Goal: Communication & Community: Answer question/provide support

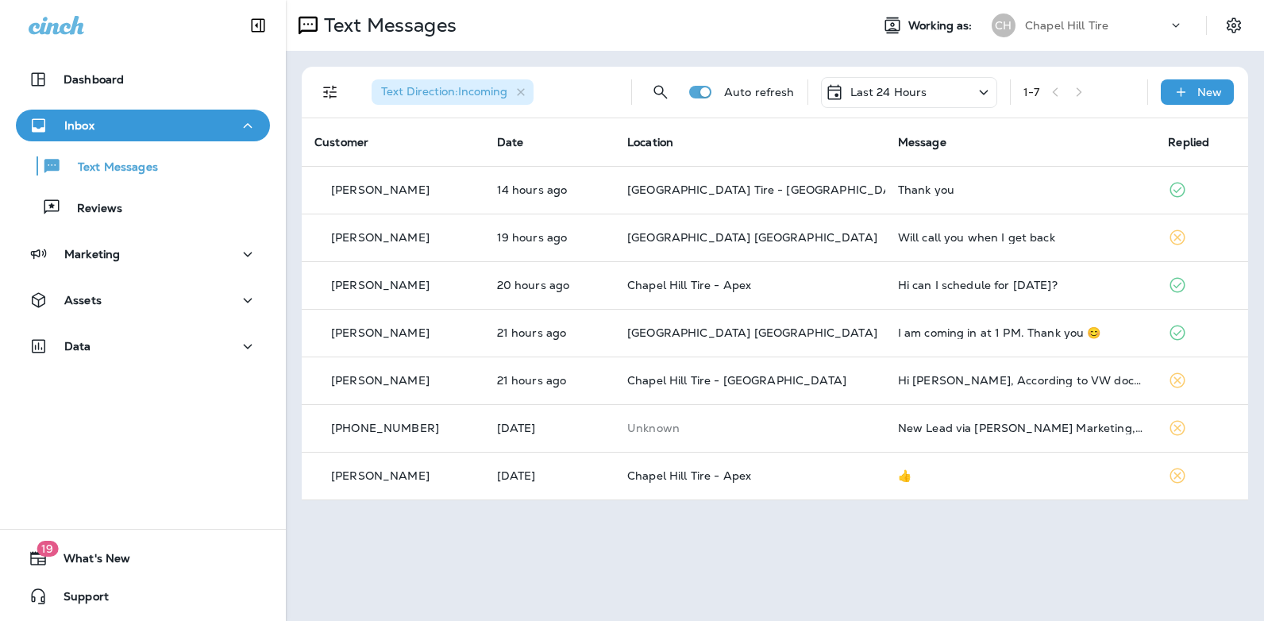
click at [985, 92] on icon at bounding box center [984, 93] width 19 height 20
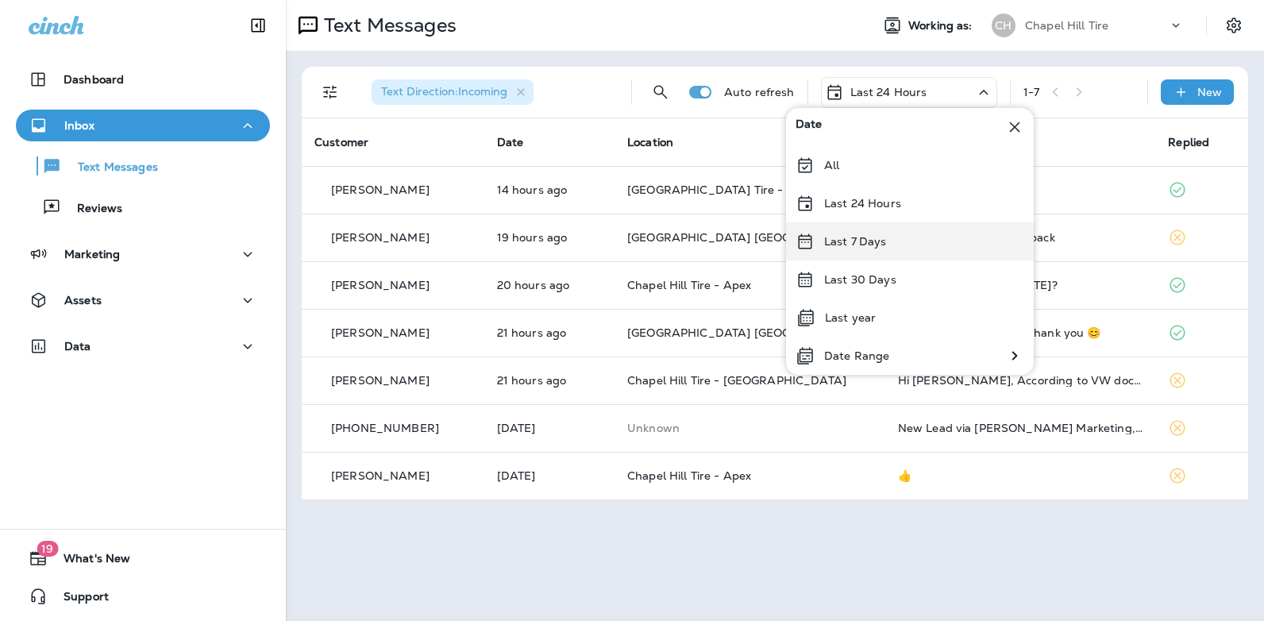
click at [878, 241] on p "Last 7 Days" at bounding box center [855, 241] width 63 height 13
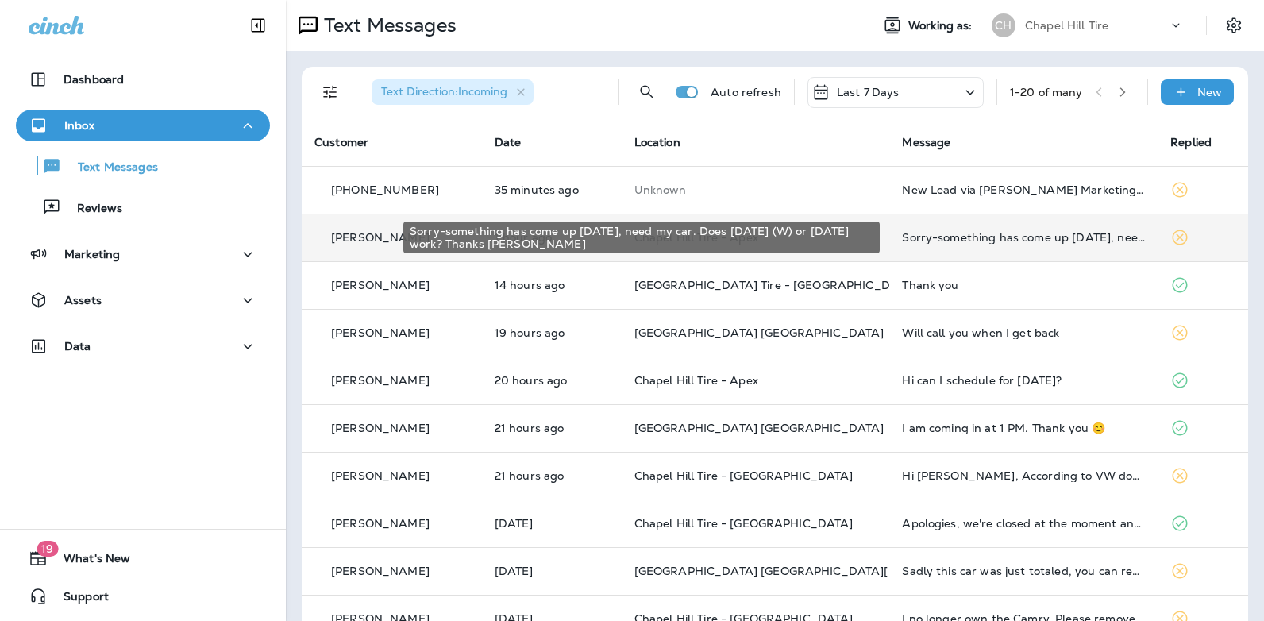
click at [984, 237] on div "Sorry-something has come up [DATE], need my car. Does [DATE] (W) or [DATE] work…" at bounding box center [1023, 237] width 243 height 13
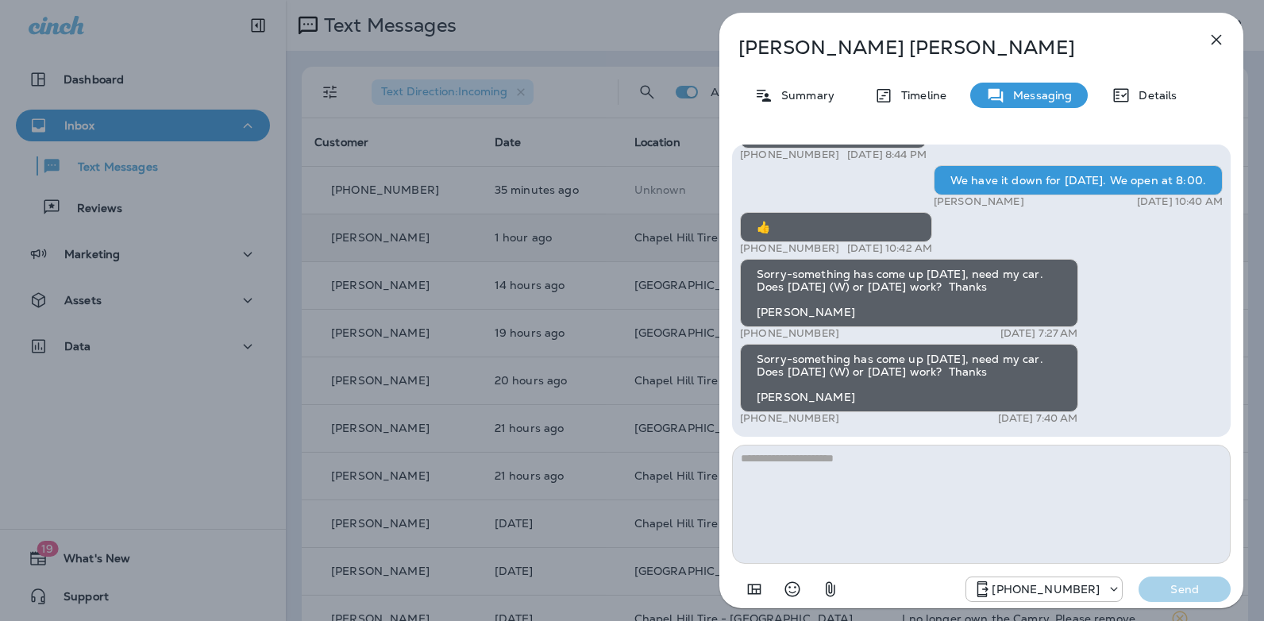
click at [818, 465] on textarea at bounding box center [981, 504] width 499 height 119
click at [1043, 464] on textarea "**********" at bounding box center [981, 504] width 499 height 119
type textarea "**********"
click at [1175, 599] on button "Send" at bounding box center [1185, 589] width 92 height 25
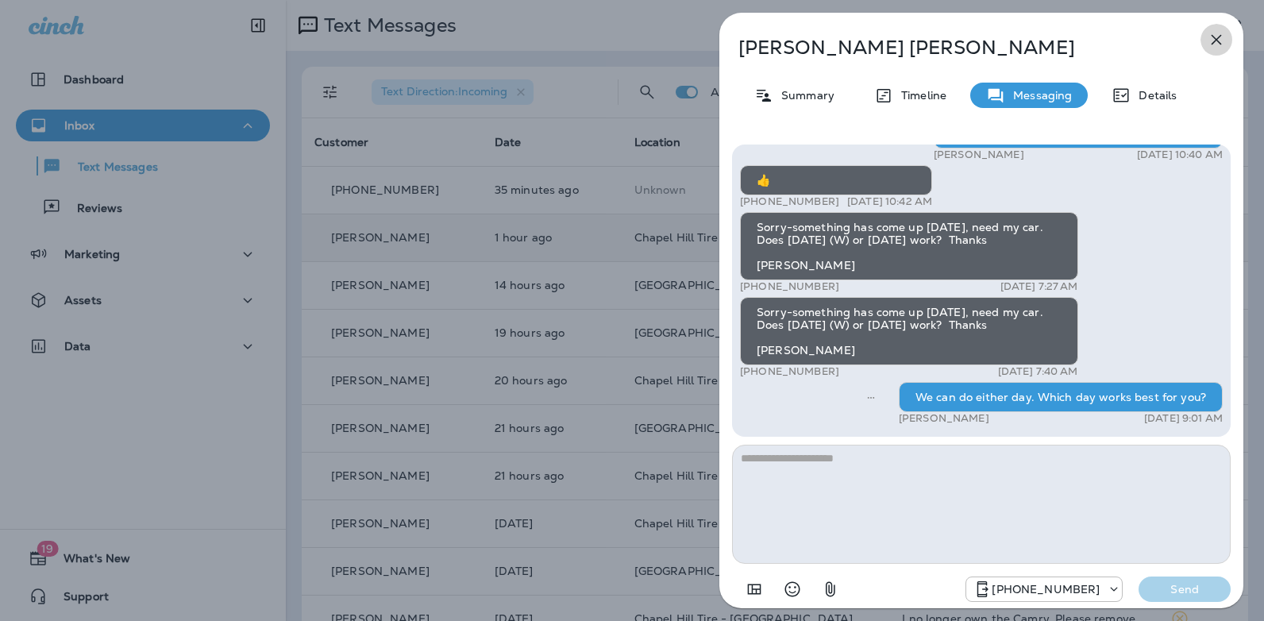
click at [1214, 37] on icon "button" at bounding box center [1217, 40] width 10 height 10
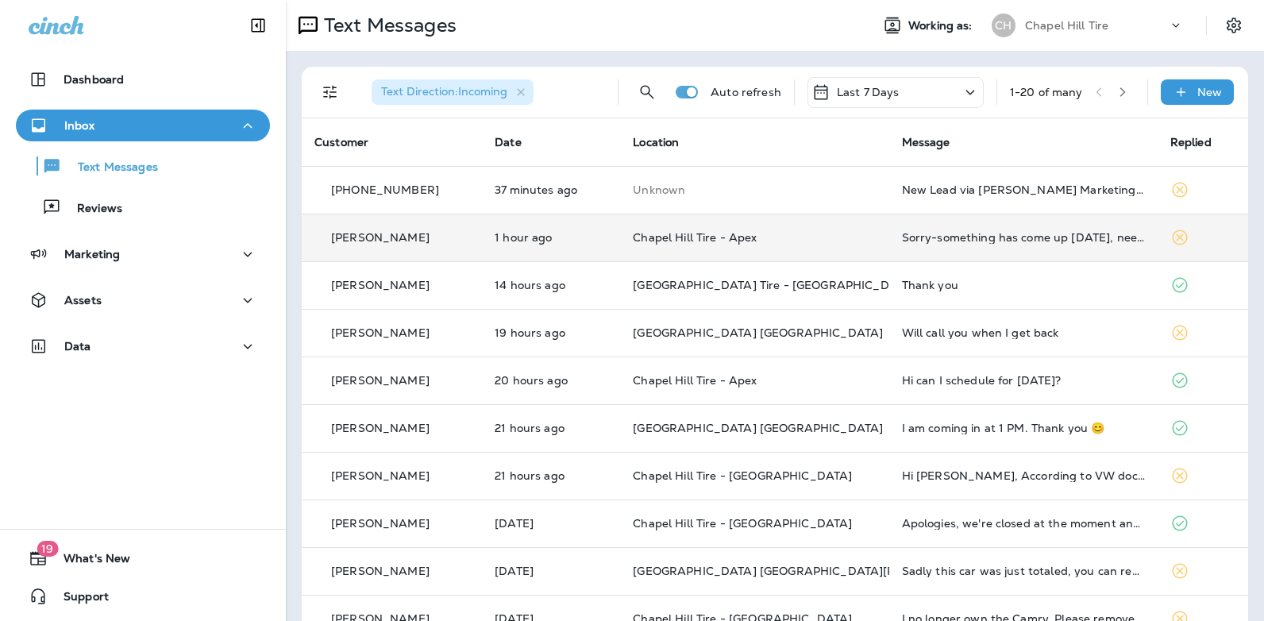
click at [961, 89] on icon at bounding box center [970, 93] width 19 height 20
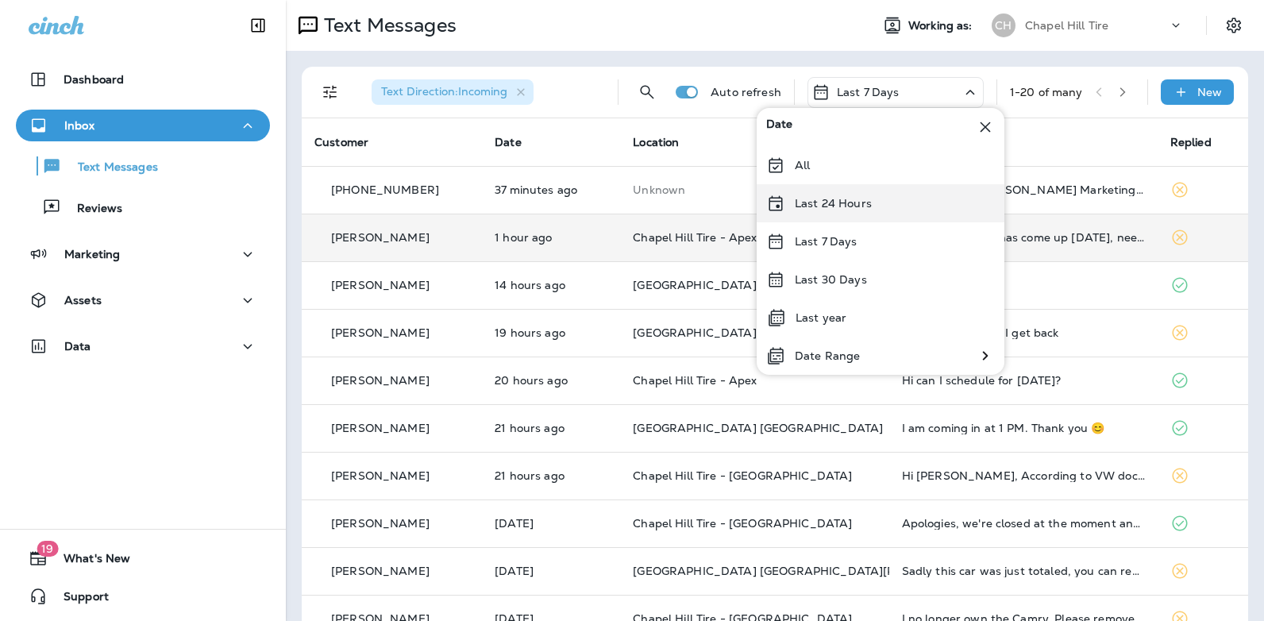
click at [863, 203] on p "Last 24 Hours" at bounding box center [833, 203] width 77 height 13
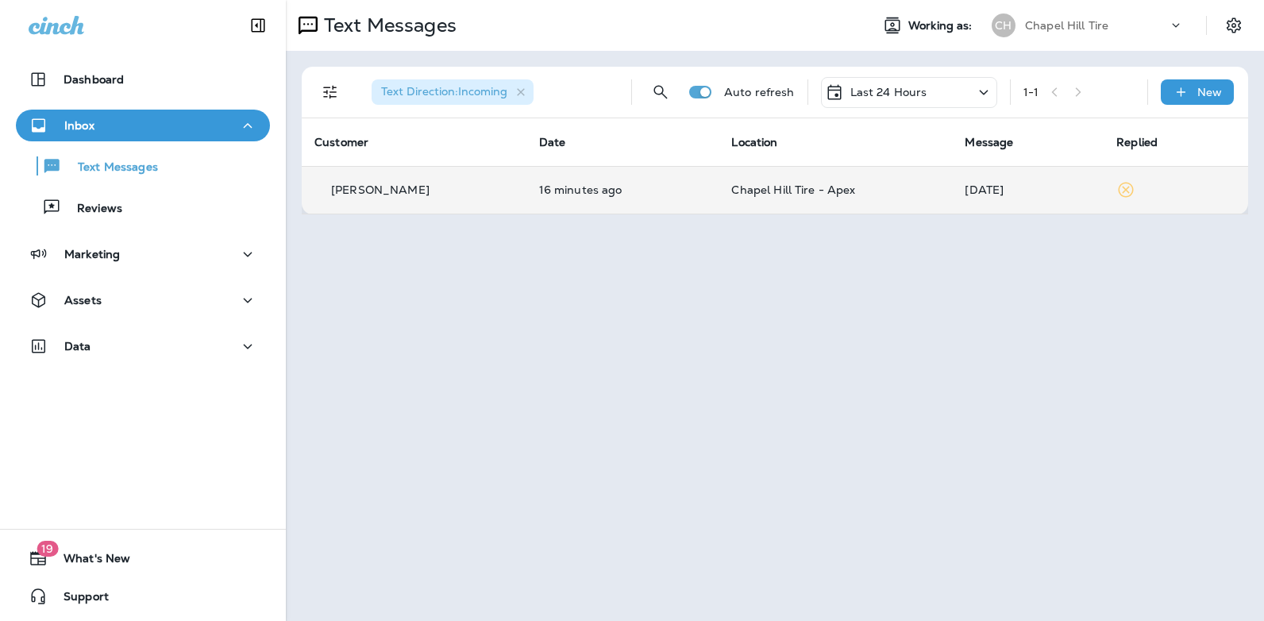
click at [971, 191] on div "[DATE]" at bounding box center [1028, 189] width 126 height 13
click at [971, 191] on div at bounding box center [1060, 118] width 524 height 210
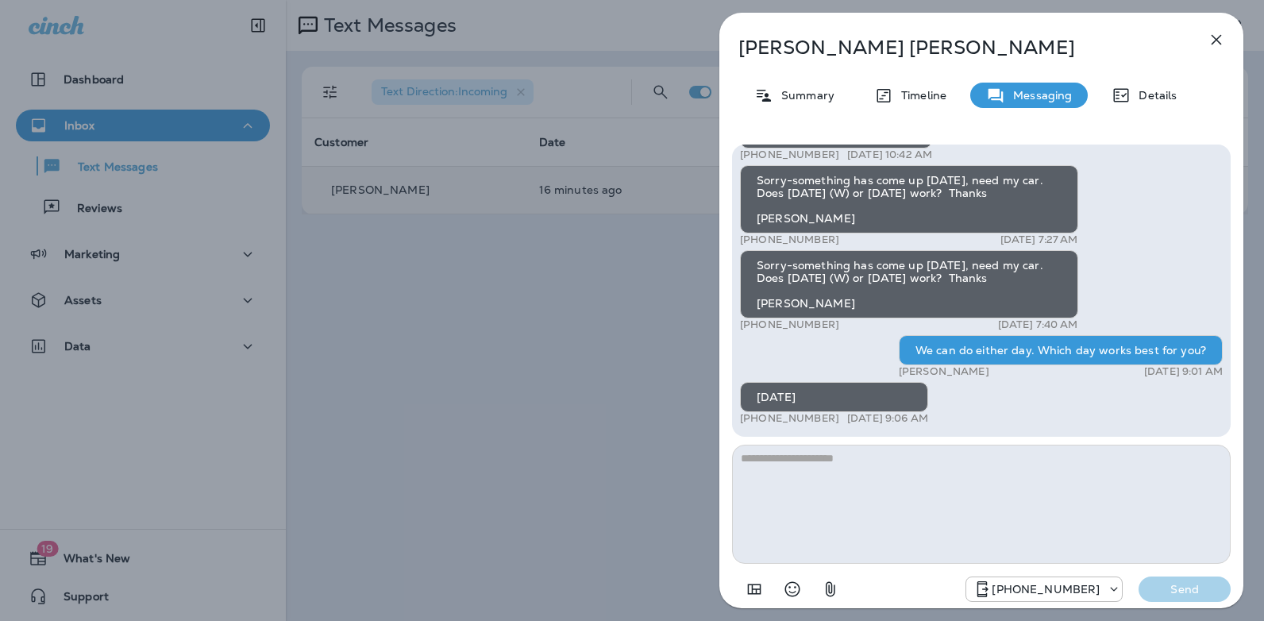
click at [848, 478] on textarea at bounding box center [981, 504] width 499 height 119
type textarea "**********"
click at [1168, 581] on button "Send" at bounding box center [1185, 589] width 92 height 25
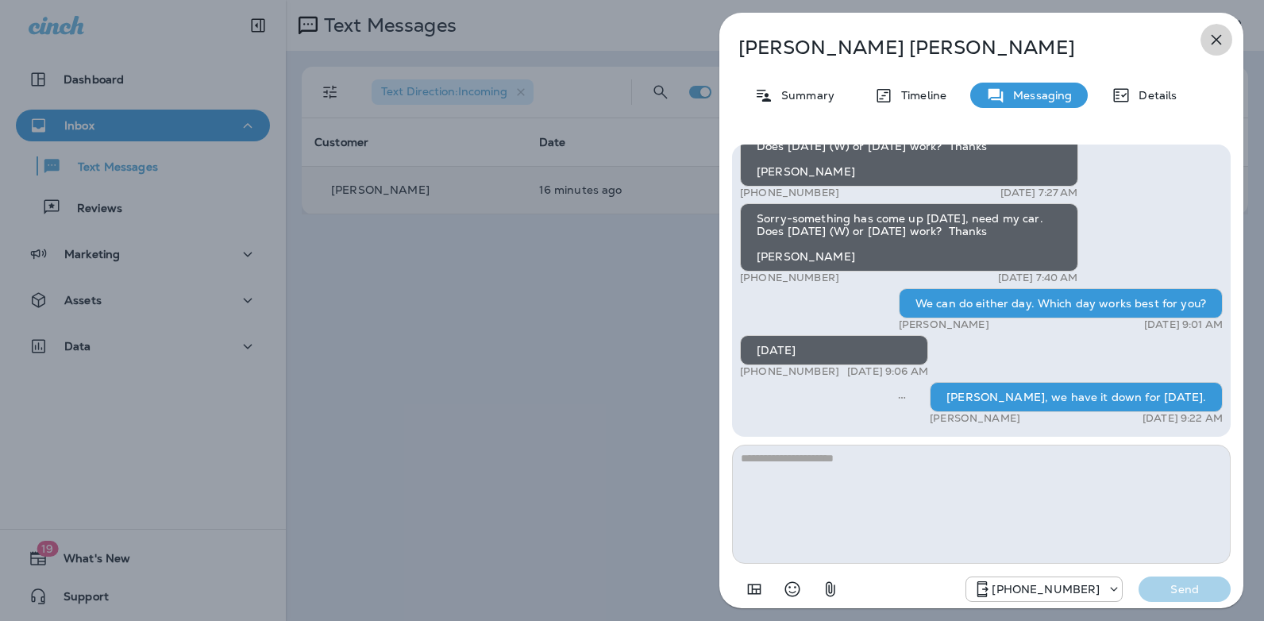
click at [1218, 37] on icon "button" at bounding box center [1217, 40] width 10 height 10
